Goal: Information Seeking & Learning: Learn about a topic

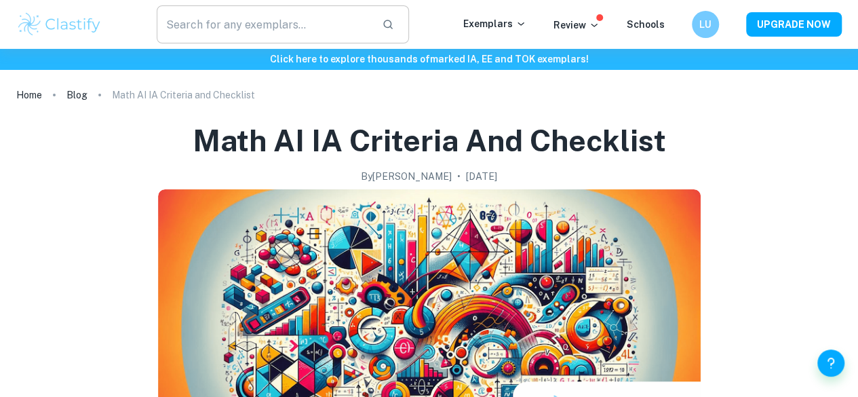
click at [326, 41] on input "text" at bounding box center [264, 24] width 214 height 38
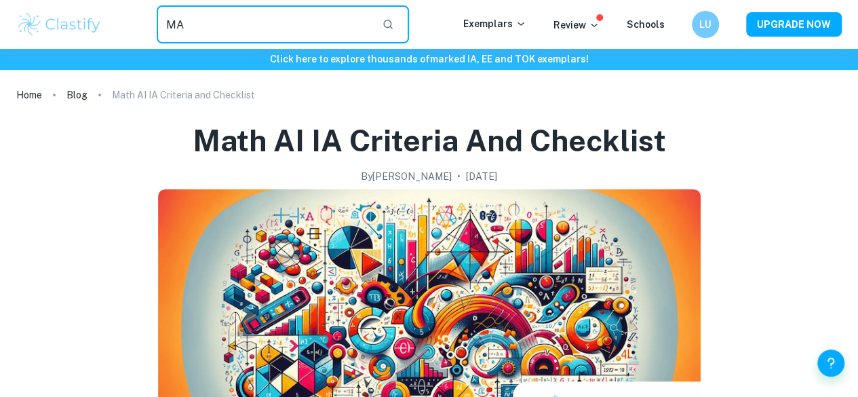
type input "M"
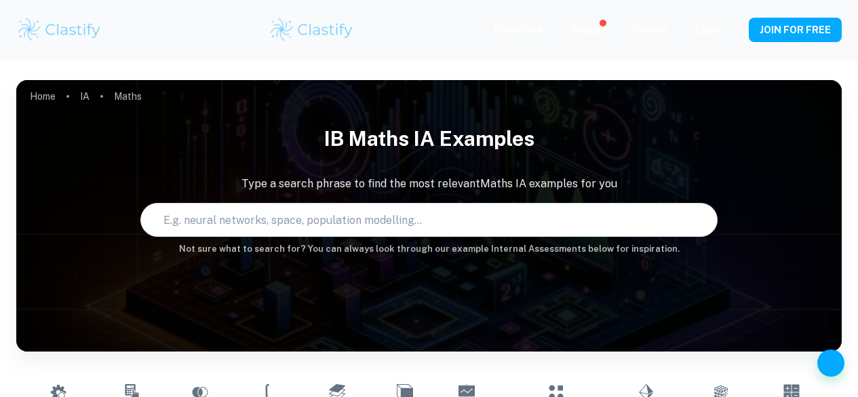
type input "Maths"
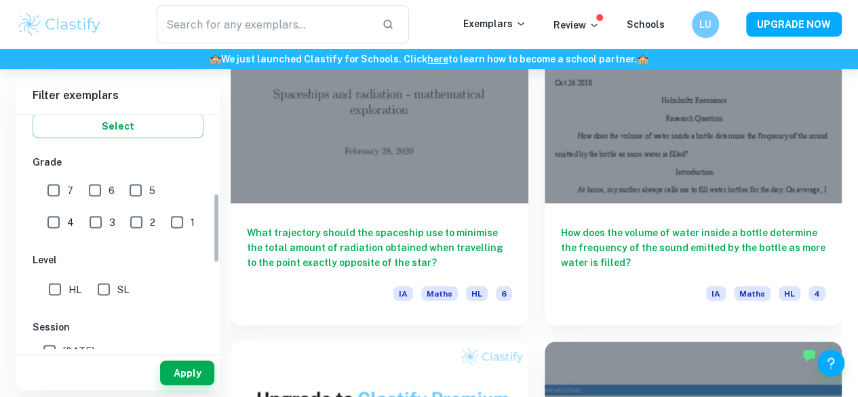
scroll to position [264, 0]
click at [53, 189] on input "7" at bounding box center [53, 188] width 27 height 27
checkbox input "true"
click at [111, 301] on div "IB College Category IA EE TOK Notes Subject Type a subject Maths Type a subject…" at bounding box center [117, 242] width 203 height 784
click at [107, 290] on input "SL" at bounding box center [103, 287] width 27 height 27
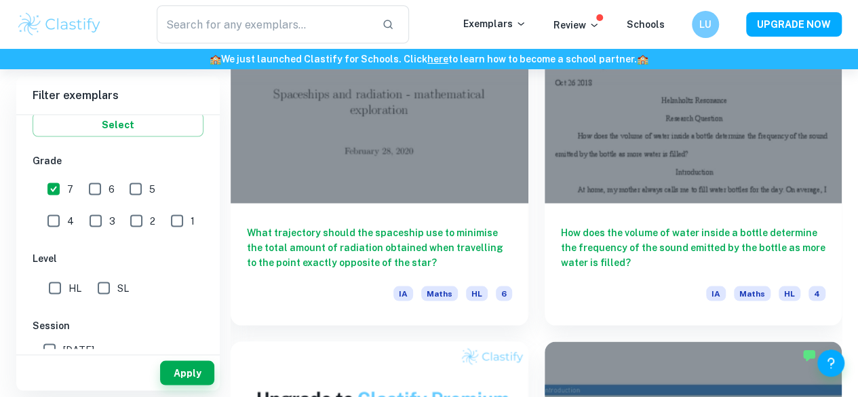
checkbox input "true"
click at [178, 366] on button "Apply" at bounding box center [187, 372] width 54 height 24
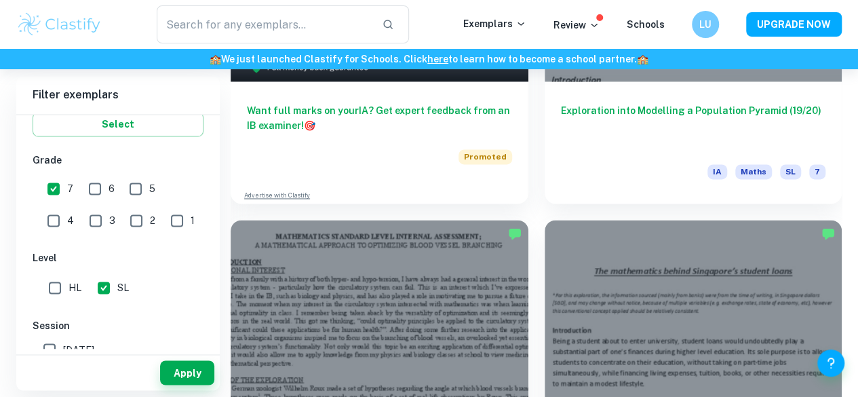
scroll to position [1175, 0]
